Goal: Information Seeking & Learning: Learn about a topic

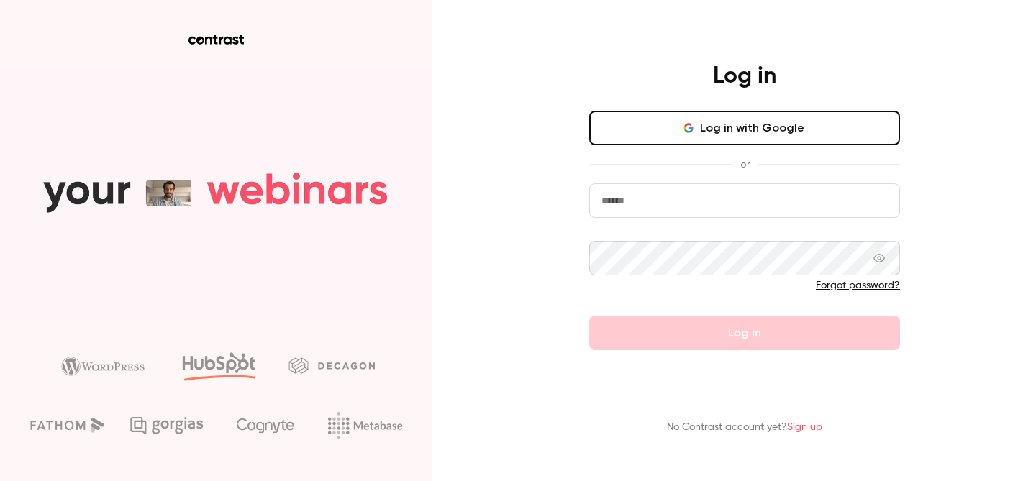
type input "*********"
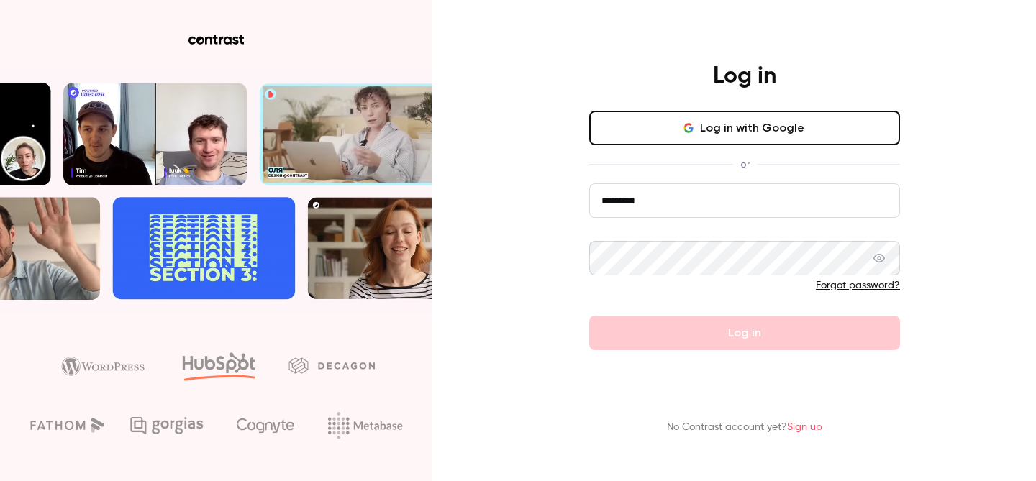
click at [673, 144] on button "Log in with Google" at bounding box center [744, 128] width 311 height 35
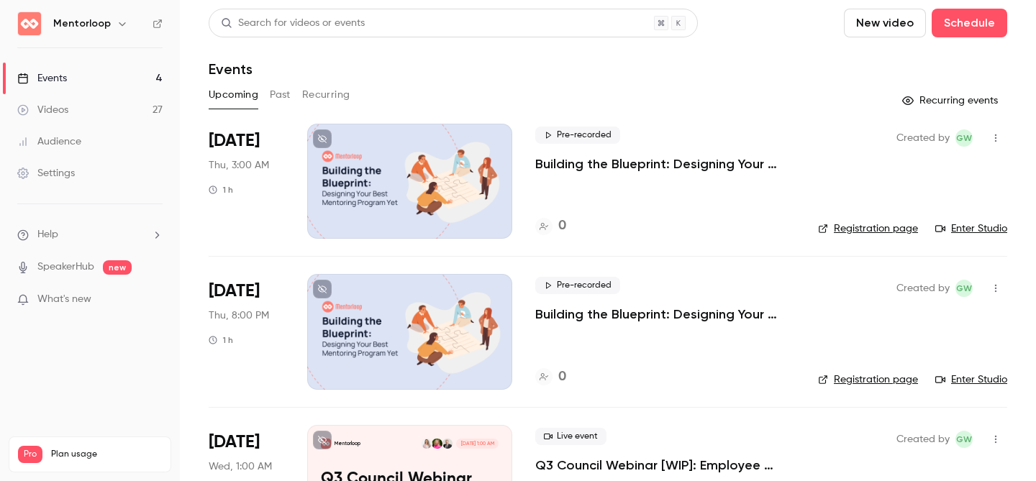
click at [278, 94] on button "Past" at bounding box center [280, 94] width 21 height 23
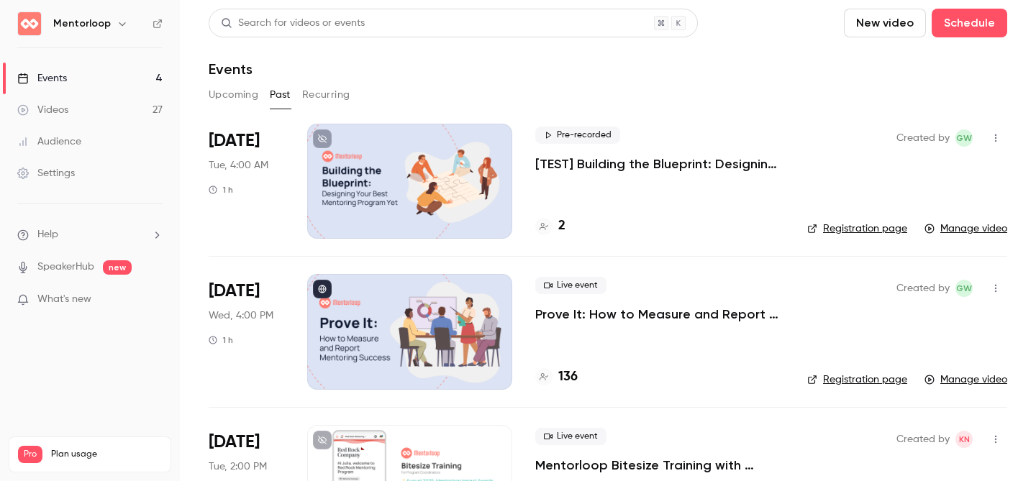
click at [653, 317] on p "Prove It: How to Measure and Report Mentoring Success" at bounding box center [659, 314] width 249 height 17
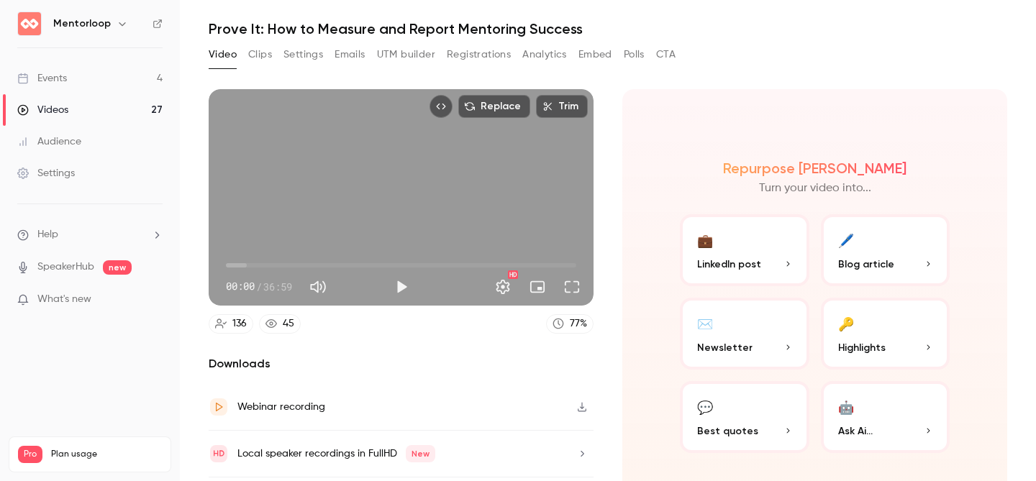
scroll to position [30, 0]
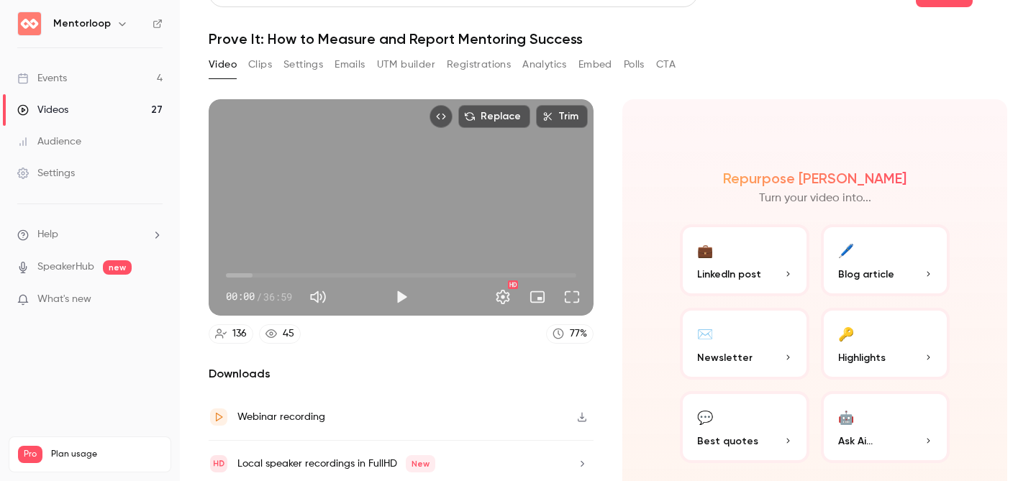
click at [269, 67] on button "Clips" at bounding box center [260, 64] width 24 height 23
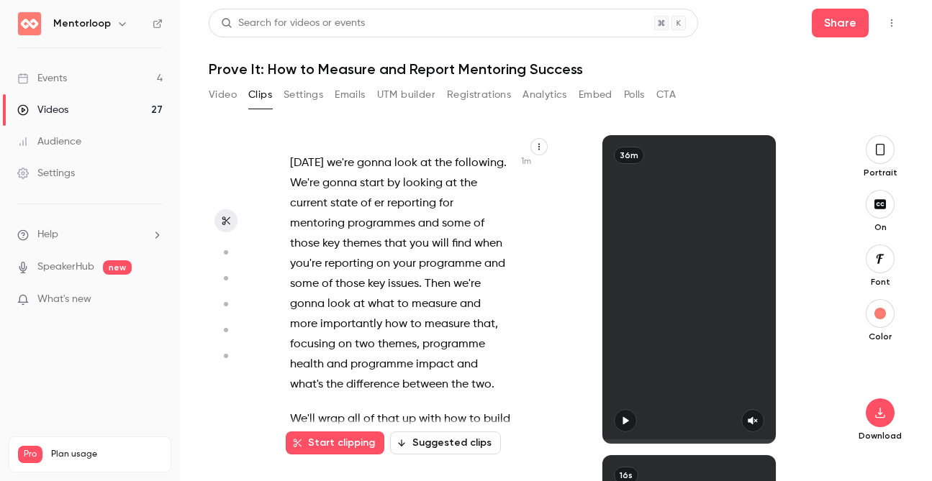
scroll to position [566, 0]
click at [381, 215] on p "[DATE] we're gonna look at the following . We're gonna start by looking at the …" at bounding box center [400, 274] width 221 height 242
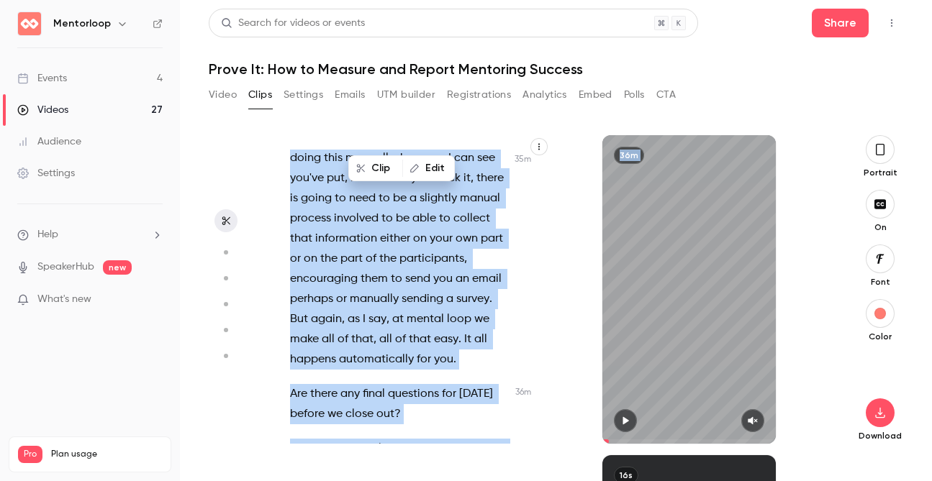
scroll to position [20029, 0]
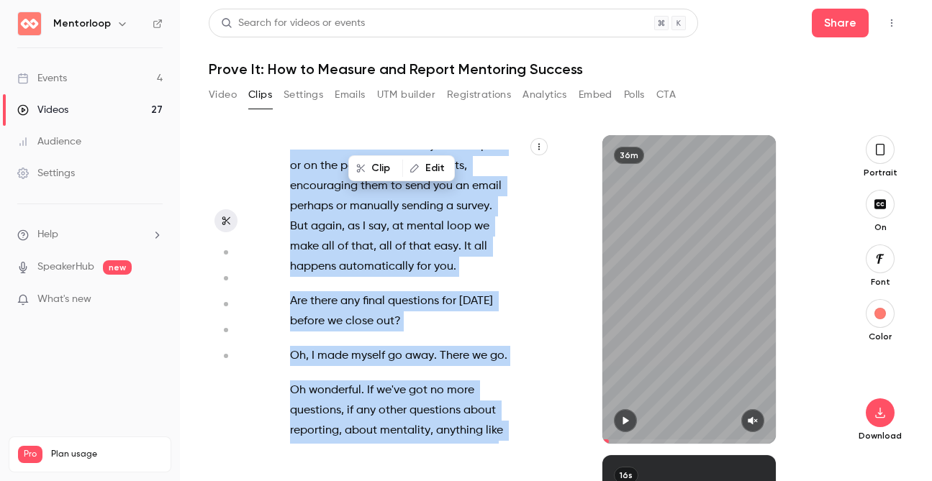
drag, startPoint x: 291, startPoint y: 164, endPoint x: 404, endPoint y: 407, distance: 267.5
click at [404, 407] on div "Hello , welcome to [DATE] webinar . I know this has been a really popular one ,…" at bounding box center [407, 297] width 271 height 294
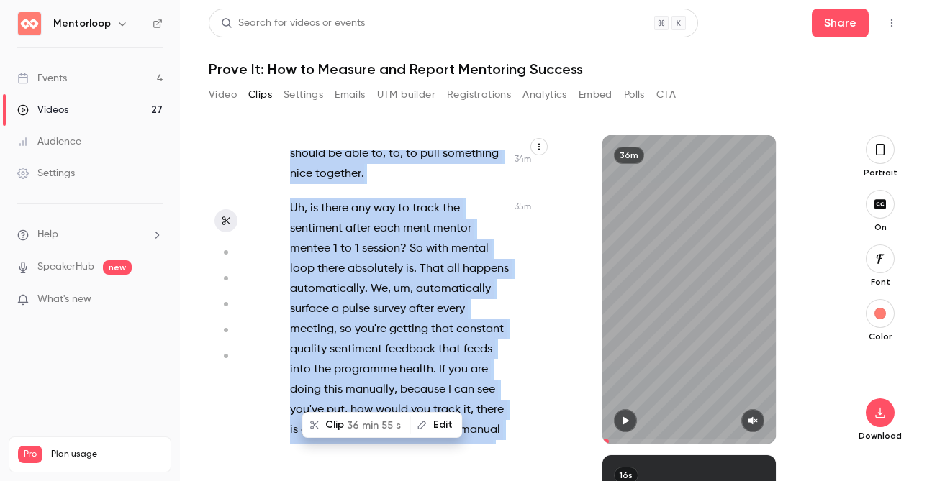
type input "*"
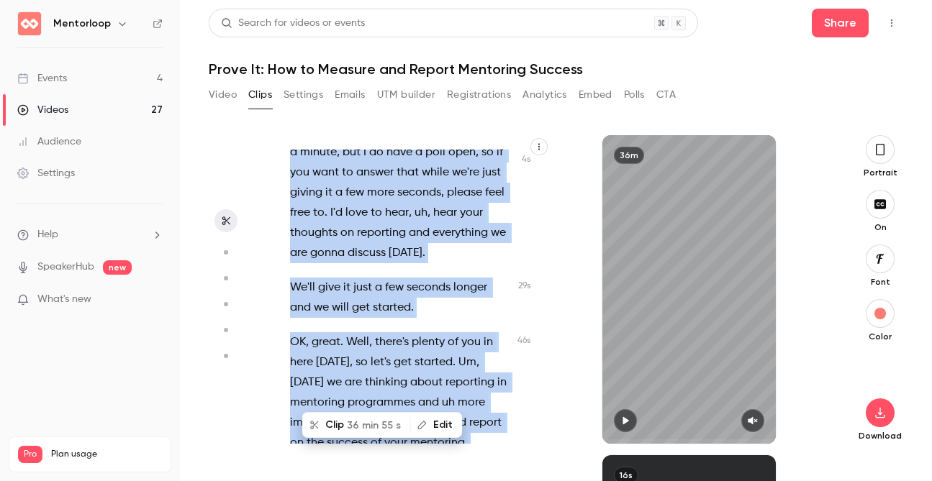
scroll to position [7, 0]
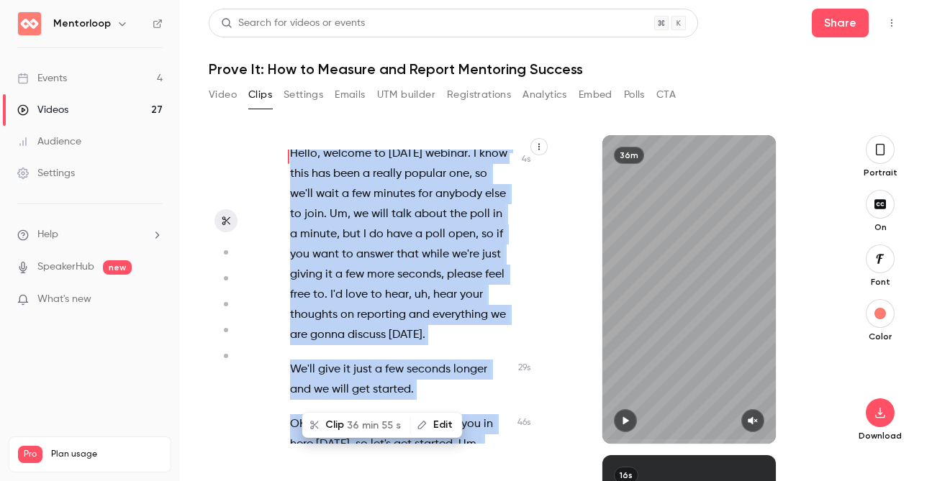
copy div "Hello , welcome to [DATE] webinar . I know this has been a really popular one ,…"
